Goal: Navigation & Orientation: Find specific page/section

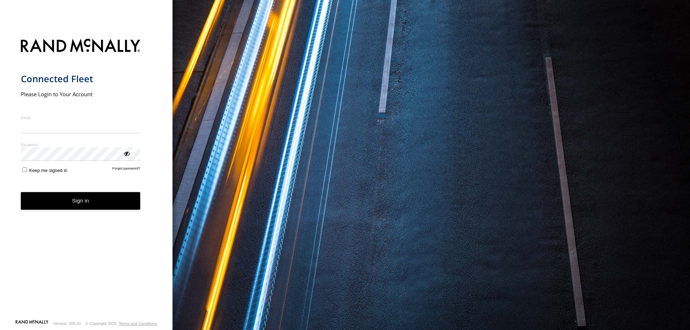
click at [60, 122] on input "Email" at bounding box center [81, 126] width 120 height 13
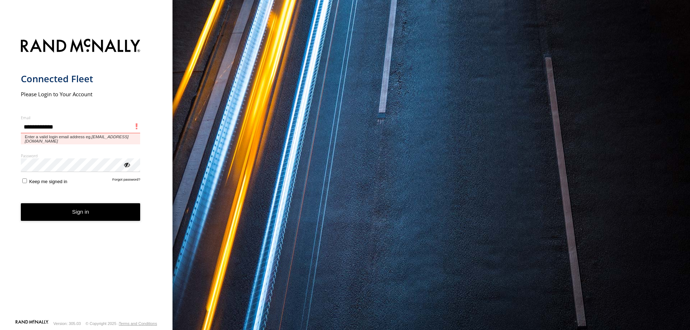
click at [74, 127] on input "**********" at bounding box center [81, 126] width 120 height 13
type input "**********"
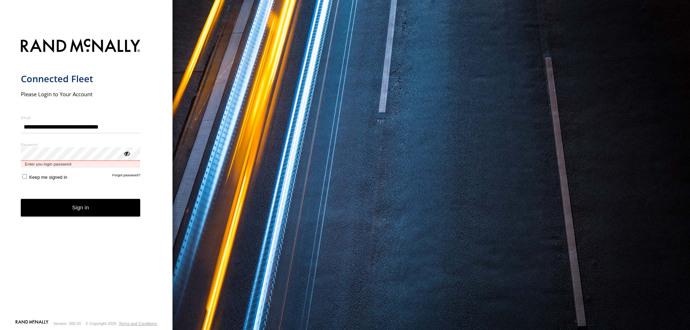
click at [21, 199] on button "Sign in" at bounding box center [81, 208] width 120 height 18
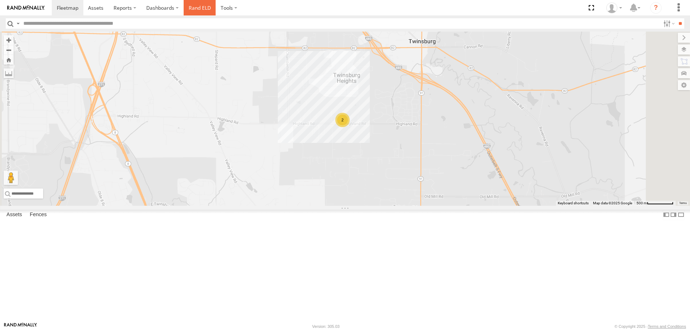
click at [200, 6] on link "Rand ELD" at bounding box center [200, 7] width 32 height 15
click at [166, 11] on label "Dashboards" at bounding box center [162, 7] width 42 height 15
click at [159, 21] on span at bounding box center [165, 21] width 36 height 7
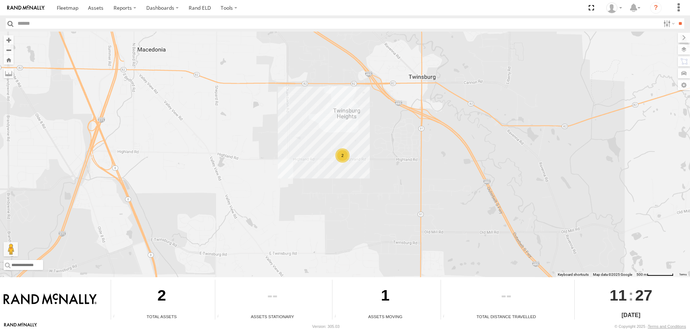
click at [345, 147] on div "2" at bounding box center [345, 155] width 690 height 246
click at [342, 158] on div "2" at bounding box center [342, 155] width 14 height 14
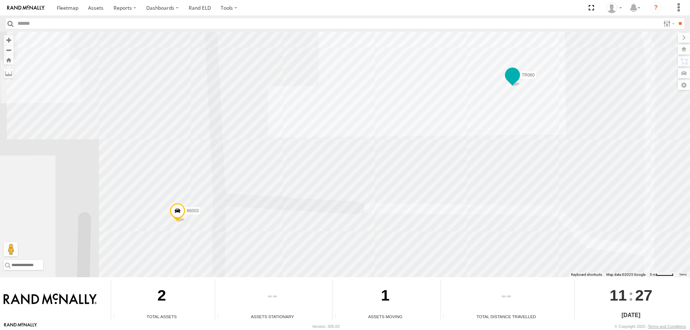
click at [514, 75] on span at bounding box center [512, 75] width 13 height 13
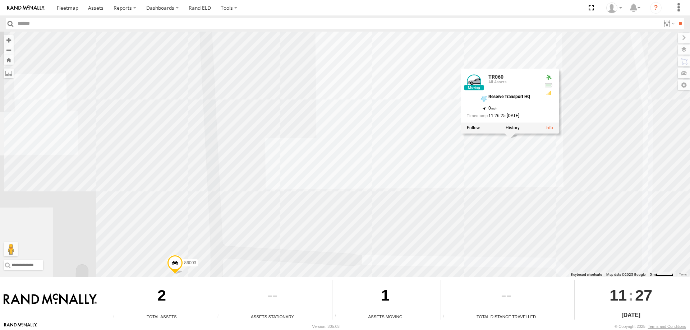
drag, startPoint x: 582, startPoint y: 94, endPoint x: 578, endPoint y: 149, distance: 55.1
click at [578, 149] on div "86003 TR060 TR060 All Assets Reserve Transport HQ 41.29885 , -81.45796 0 11:26:…" at bounding box center [345, 155] width 690 height 246
click at [353, 142] on div "86003 TR060 TR060 All Assets Reserve Transport HQ 41.29885 , -81.45796 0 11:26:…" at bounding box center [345, 155] width 690 height 246
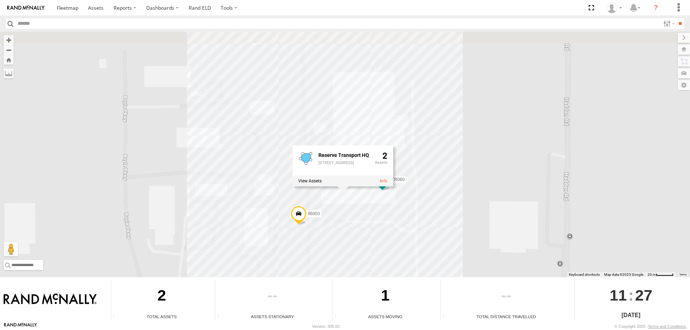
drag, startPoint x: 485, startPoint y: 121, endPoint x: 476, endPoint y: 153, distance: 33.4
click at [476, 153] on div "86003 TR060 Reserve Transport HQ 1831 E Highland Rd Twinsburg , OH,44087 2" at bounding box center [345, 155] width 690 height 246
click at [204, 7] on link "Rand ELD" at bounding box center [200, 7] width 32 height 15
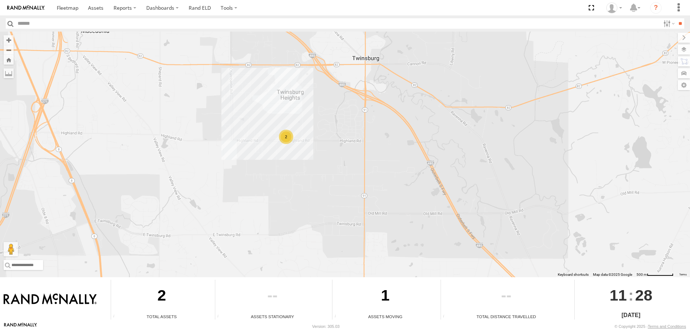
drag, startPoint x: 326, startPoint y: 81, endPoint x: 333, endPoint y: 121, distance: 40.4
click at [333, 121] on div "2" at bounding box center [345, 155] width 690 height 246
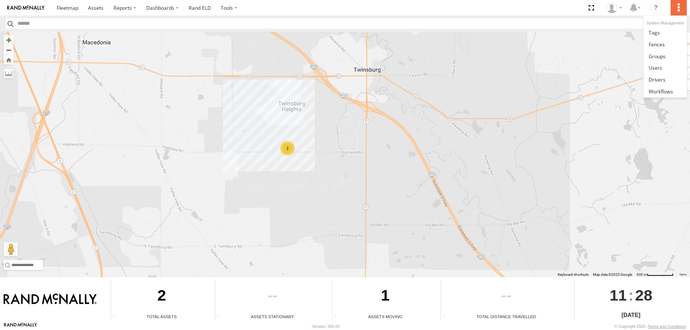
click at [681, 11] on label at bounding box center [678, 7] width 16 height 15
click at [657, 79] on span at bounding box center [656, 79] width 17 height 7
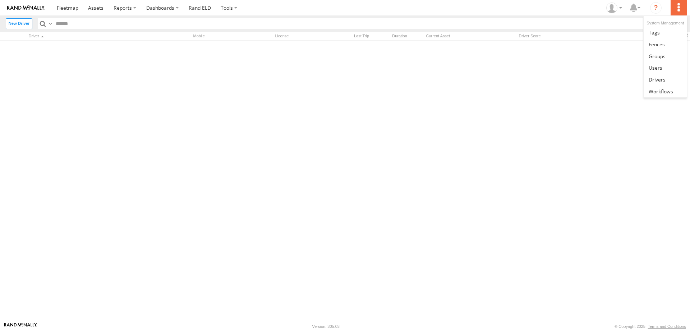
click at [675, 10] on label at bounding box center [678, 7] width 16 height 15
click at [97, 7] on span at bounding box center [95, 7] width 15 height 7
